Goal: Information Seeking & Learning: Learn about a topic

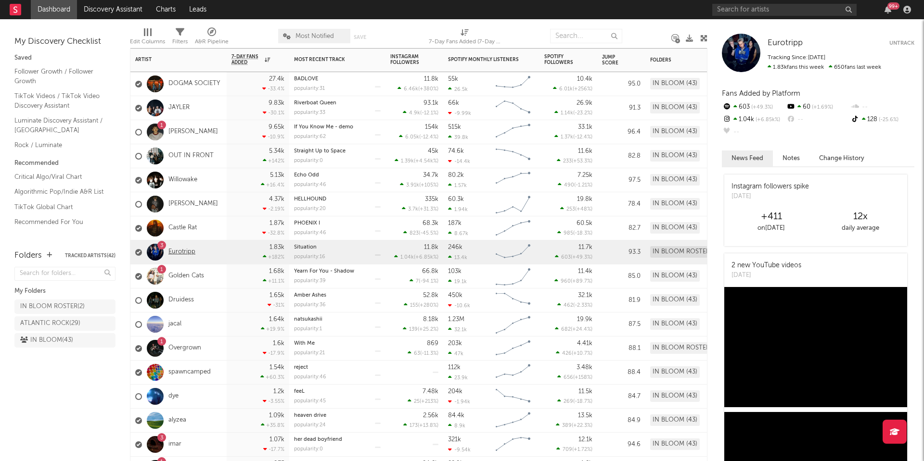
click at [177, 253] on link "Eurotripp" at bounding box center [181, 252] width 27 height 8
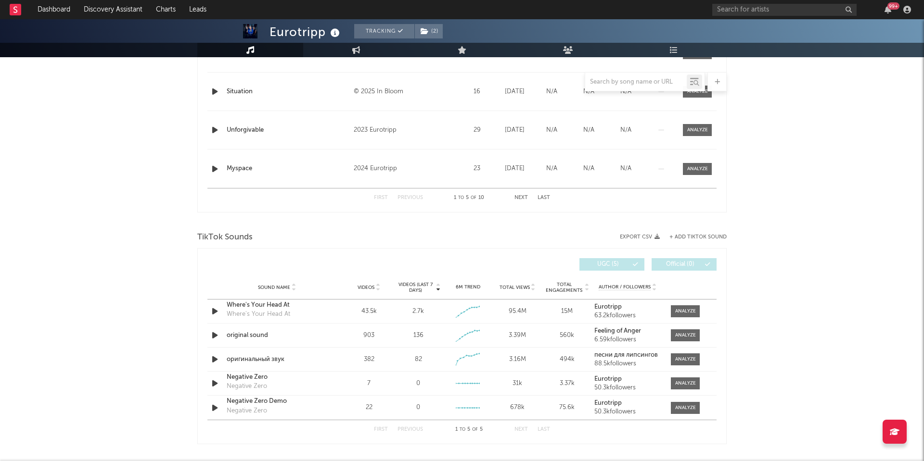
scroll to position [472, 0]
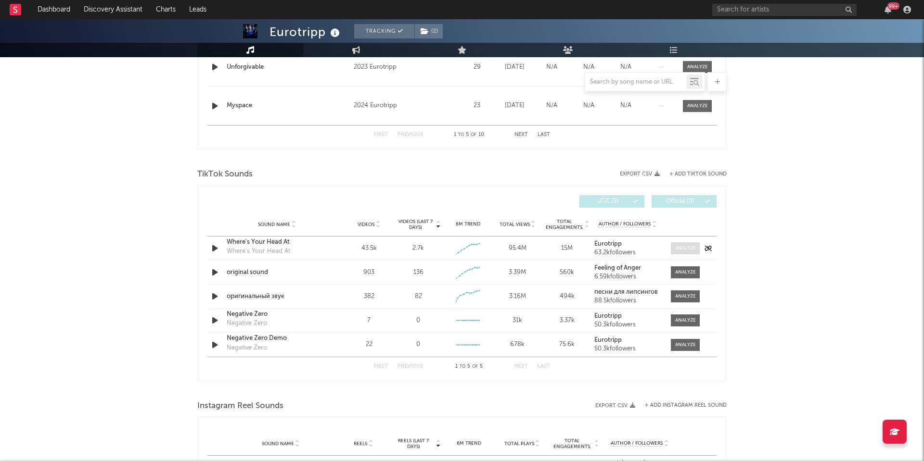
click at [681, 251] on div at bounding box center [685, 248] width 21 height 7
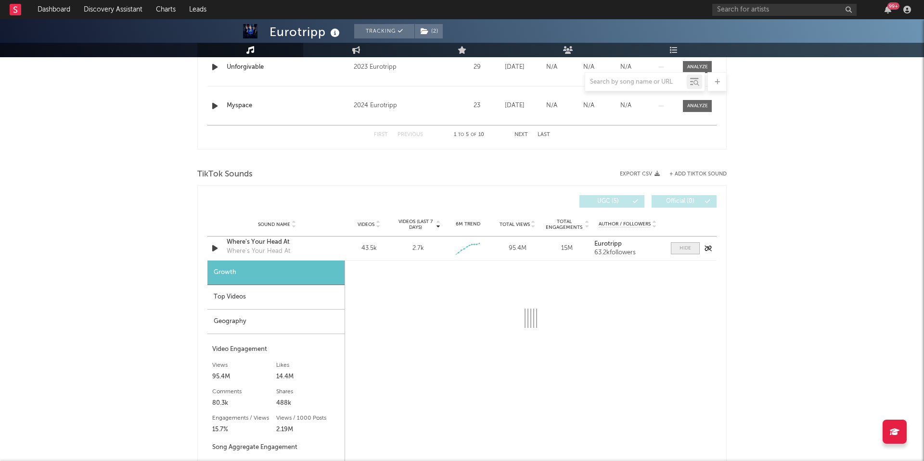
select select "1w"
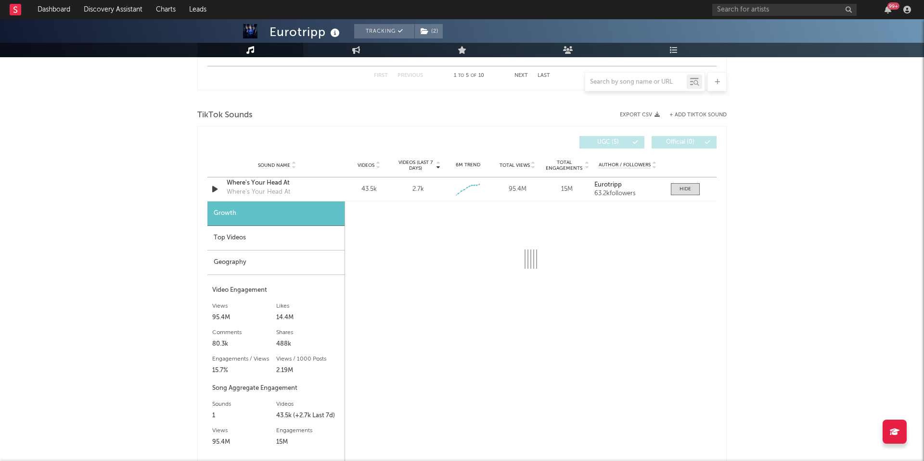
scroll to position [625, 0]
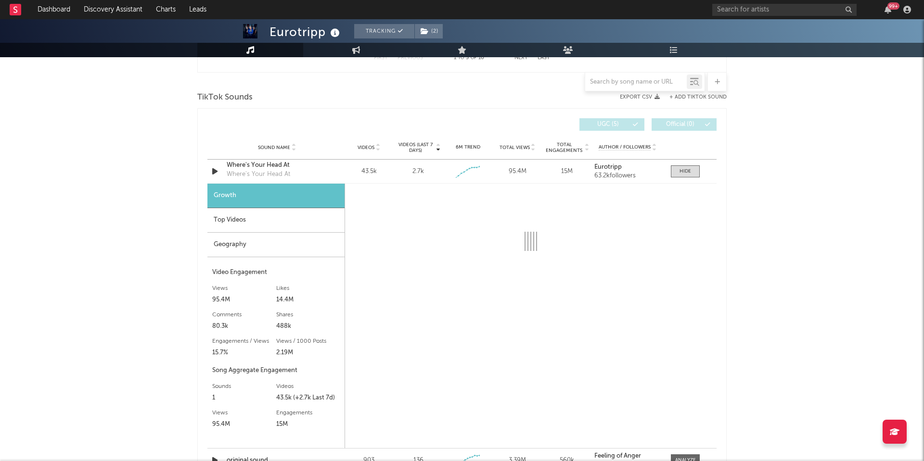
select select "1w"
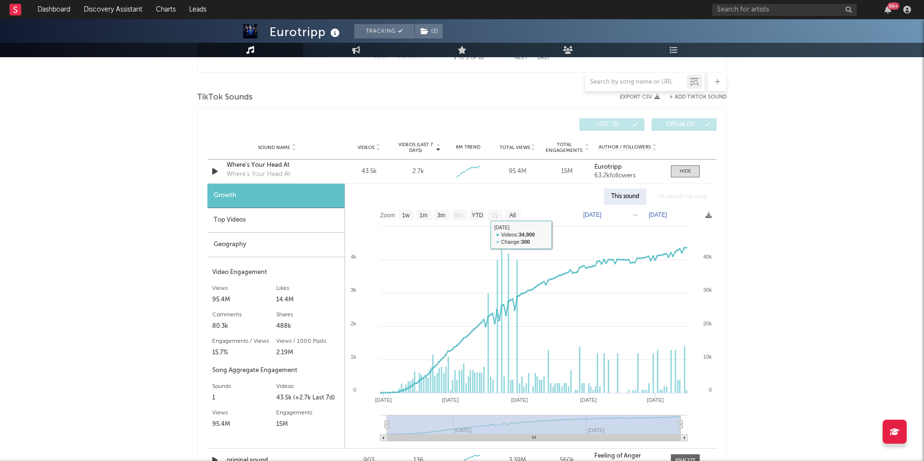
click at [271, 221] on div "Top Videos" at bounding box center [275, 220] width 137 height 25
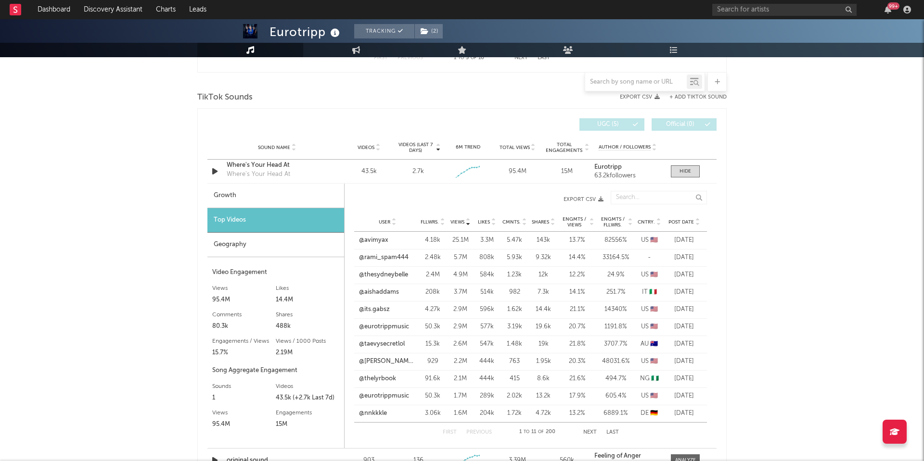
click at [681, 220] on span "Post Date" at bounding box center [680, 222] width 25 height 6
click at [383, 241] on link "@thelyrbook" at bounding box center [377, 241] width 37 height 10
click at [382, 257] on link "@endomarf" at bounding box center [376, 258] width 34 height 10
click at [385, 239] on link "@thelyrbook" at bounding box center [377, 241] width 37 height 10
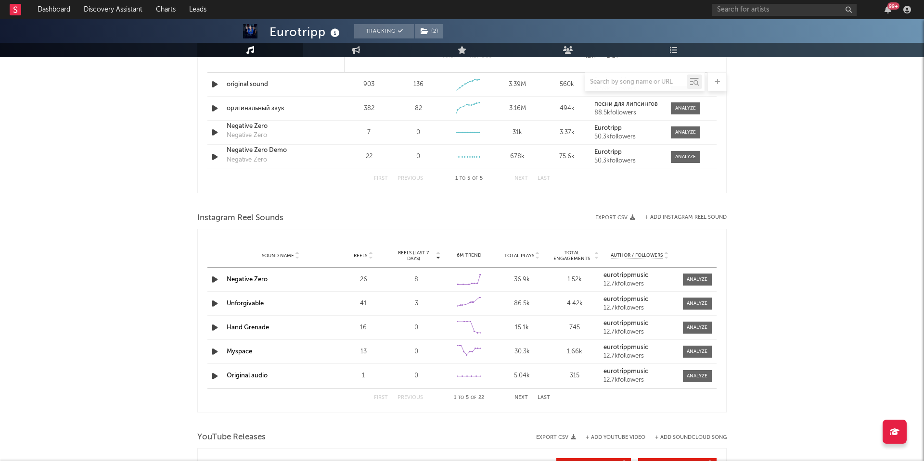
scroll to position [1038, 0]
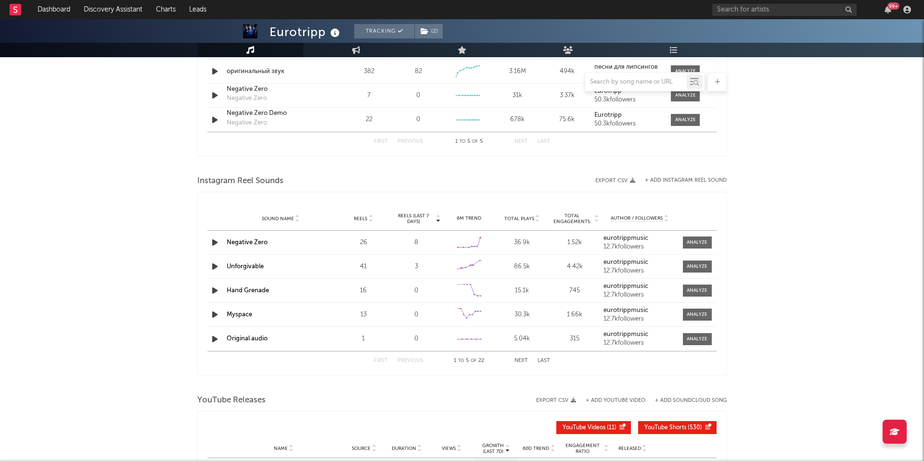
click at [519, 361] on button "Next" at bounding box center [520, 360] width 13 height 5
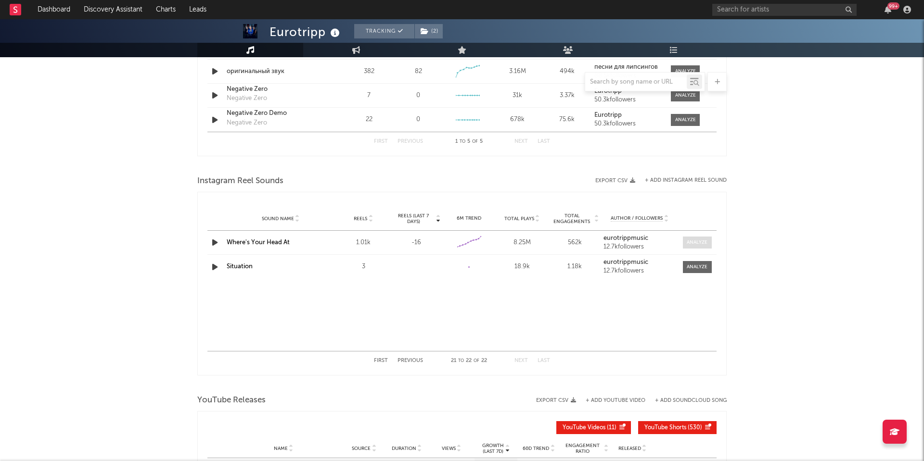
click at [695, 243] on div at bounding box center [696, 242] width 21 height 7
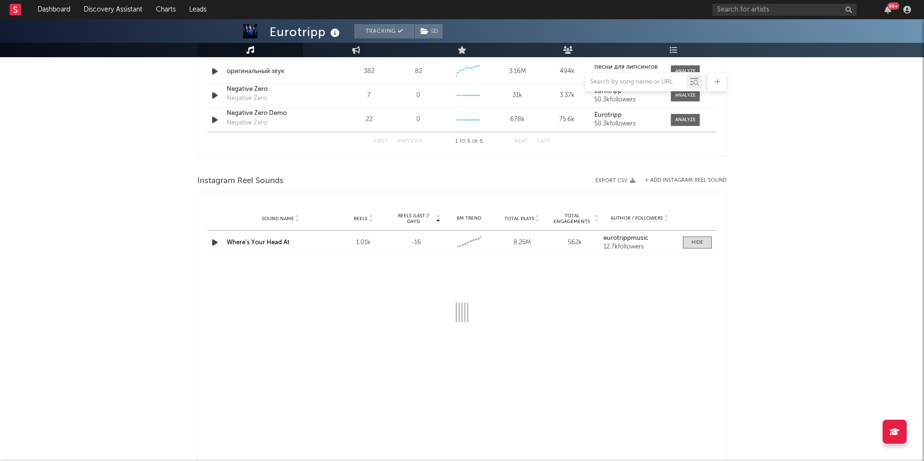
select select "1w"
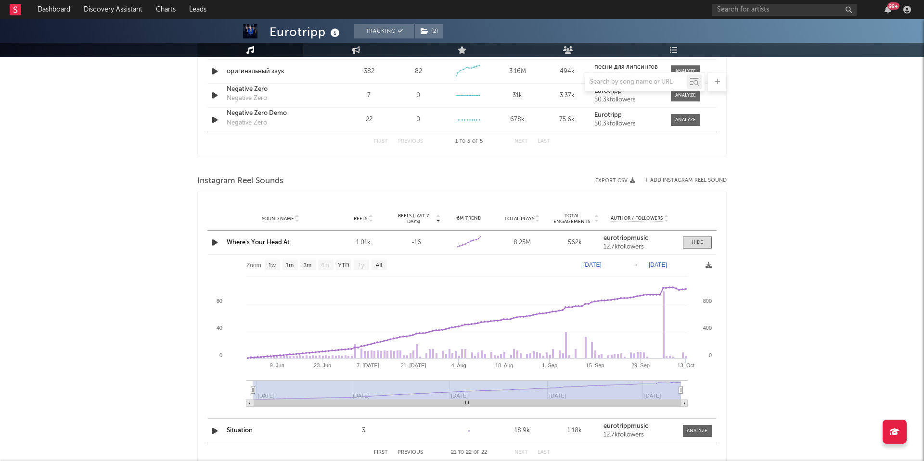
click at [266, 243] on link "Where's Your Head At" at bounding box center [258, 243] width 63 height 6
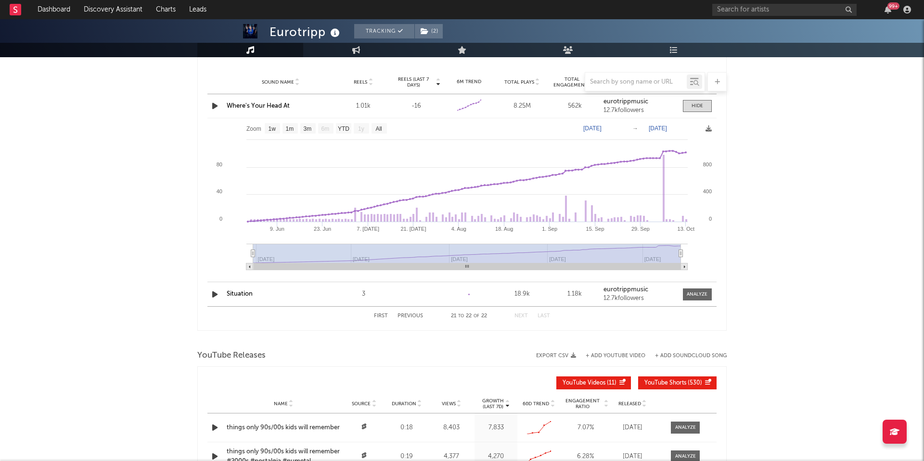
scroll to position [1176, 0]
click at [681, 216] on rect at bounding box center [461, 196] width 509 height 159
click at [682, 217] on rect at bounding box center [683, 218] width 2 height 6
click at [743, 12] on input "text" at bounding box center [784, 10] width 144 height 12
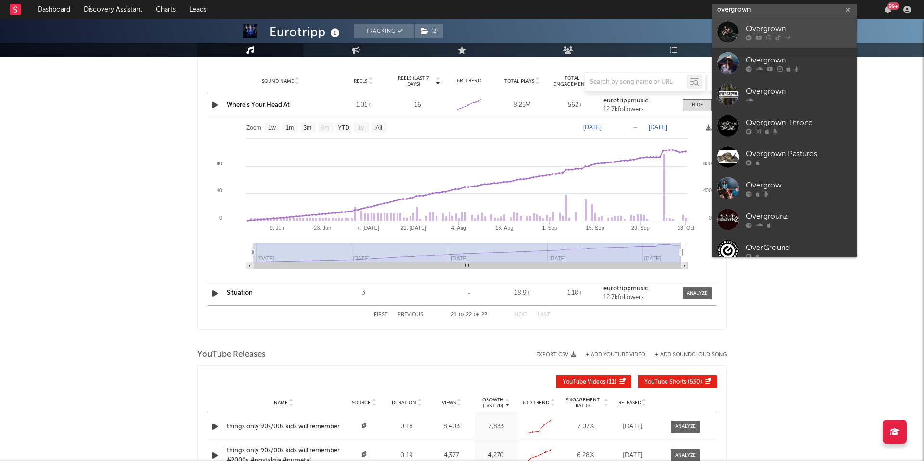
type input "overgrown"
click at [755, 41] on link "Overgrown" at bounding box center [784, 31] width 144 height 31
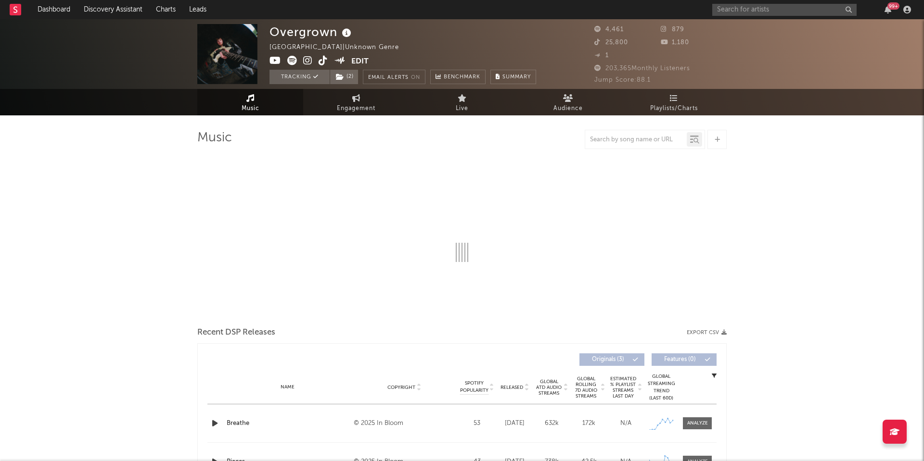
select select "1w"
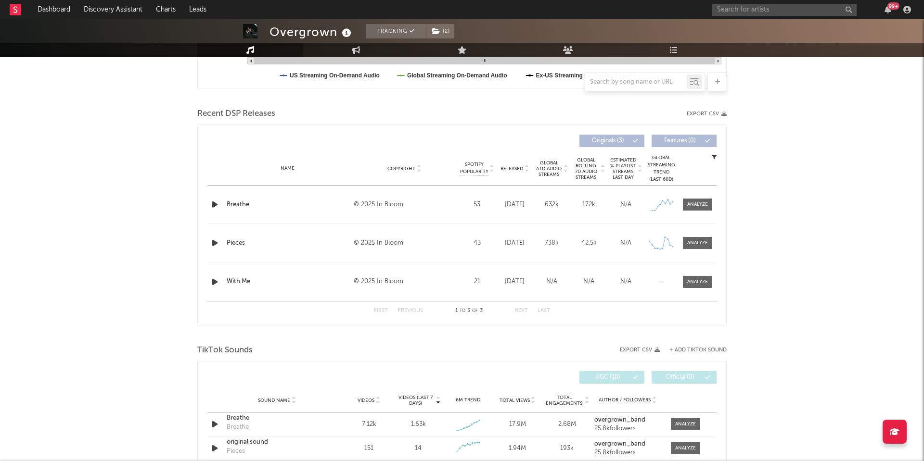
scroll to position [302, 0]
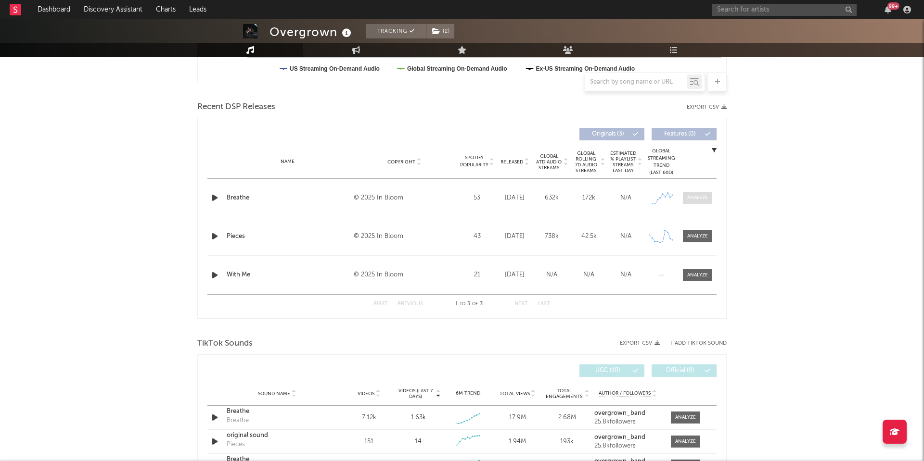
click at [699, 195] on div at bounding box center [697, 197] width 21 height 7
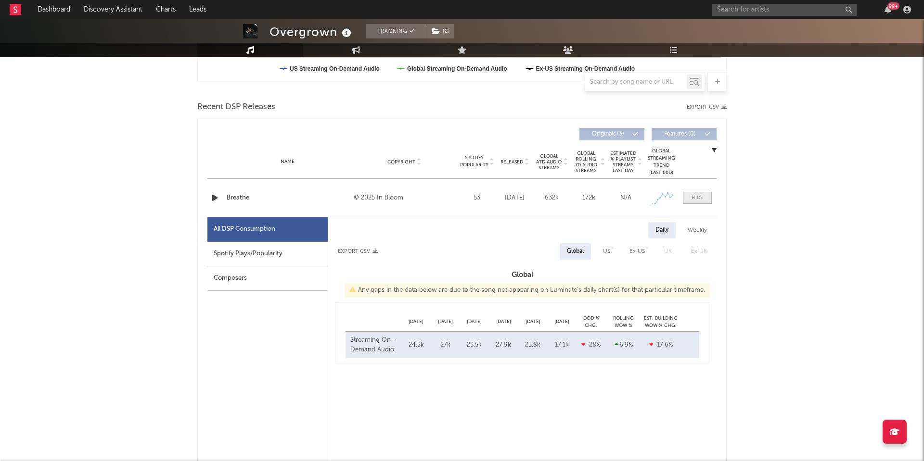
select select "1w"
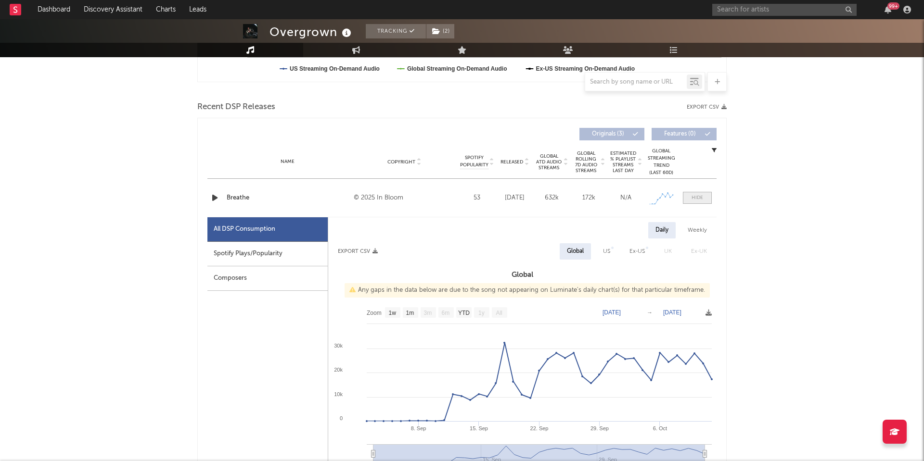
click at [696, 198] on div at bounding box center [697, 197] width 12 height 7
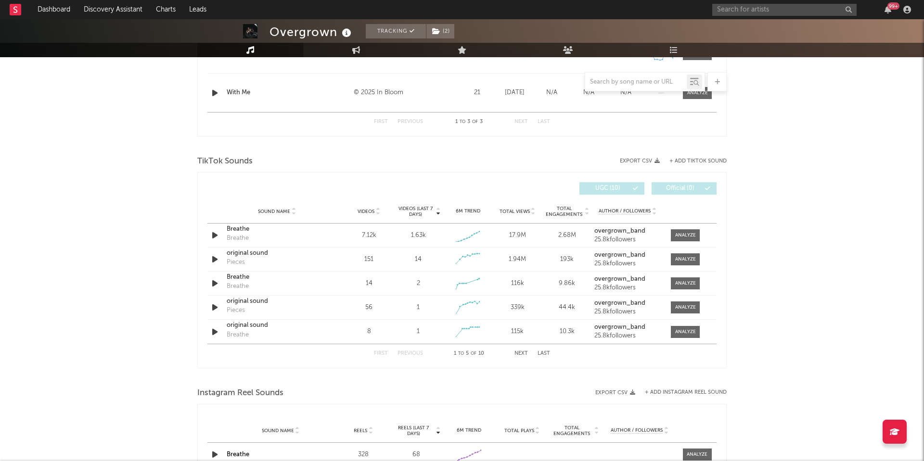
scroll to position [486, 0]
click at [686, 230] on div at bounding box center [685, 233] width 21 height 7
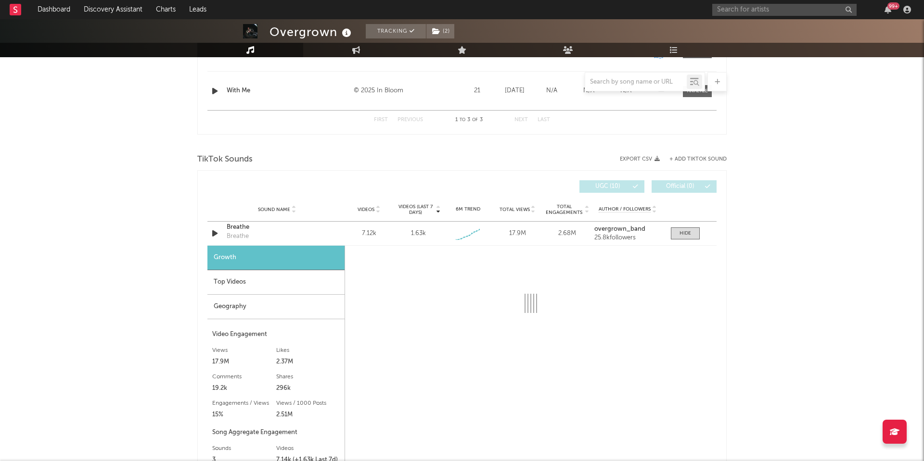
scroll to position [534, 0]
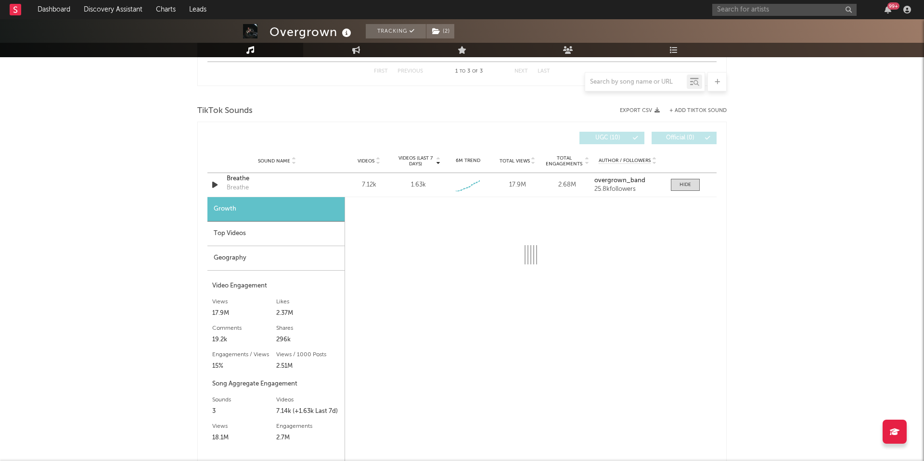
select select "1w"
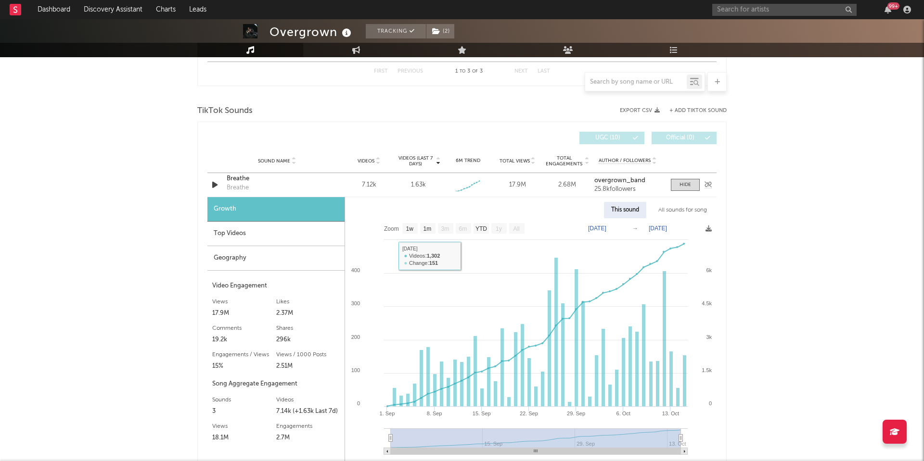
click at [236, 182] on div "Breathe" at bounding box center [277, 179] width 101 height 10
